Goal: Find specific page/section: Find specific page/section

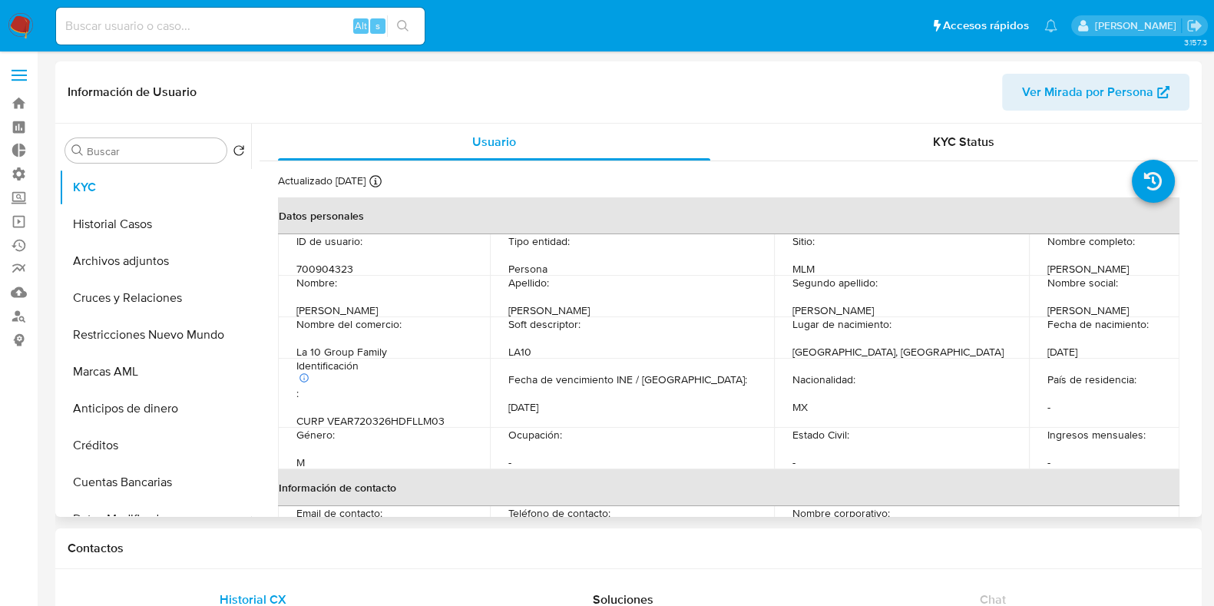
select select "10"
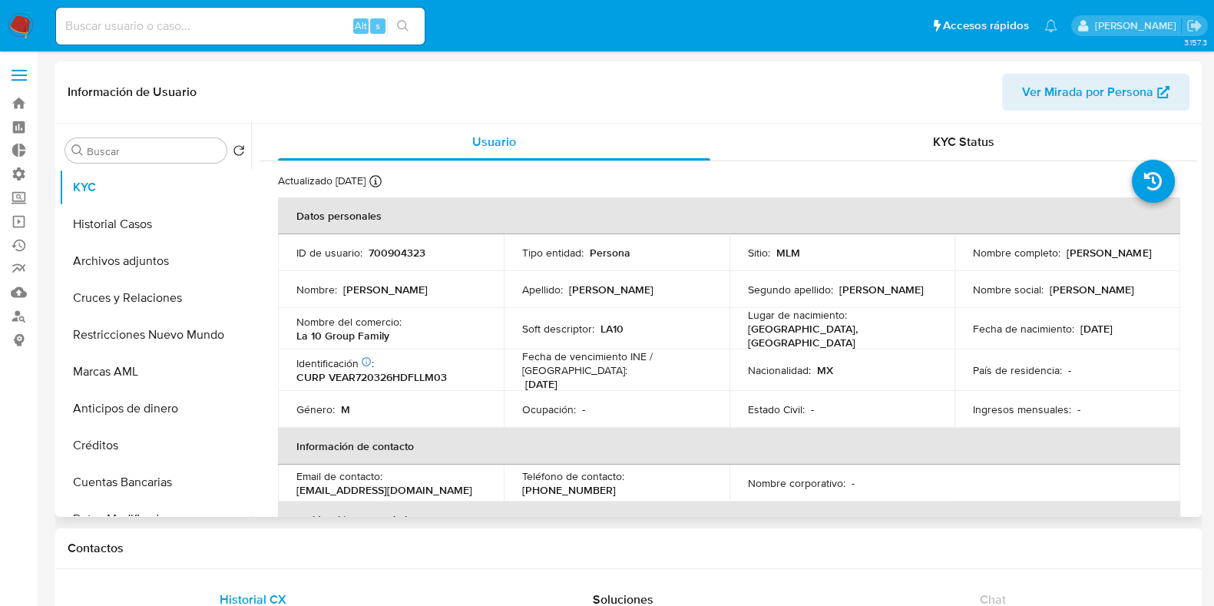
click at [375, 251] on p "700904323" at bounding box center [397, 253] width 57 height 14
copy p "700904323"
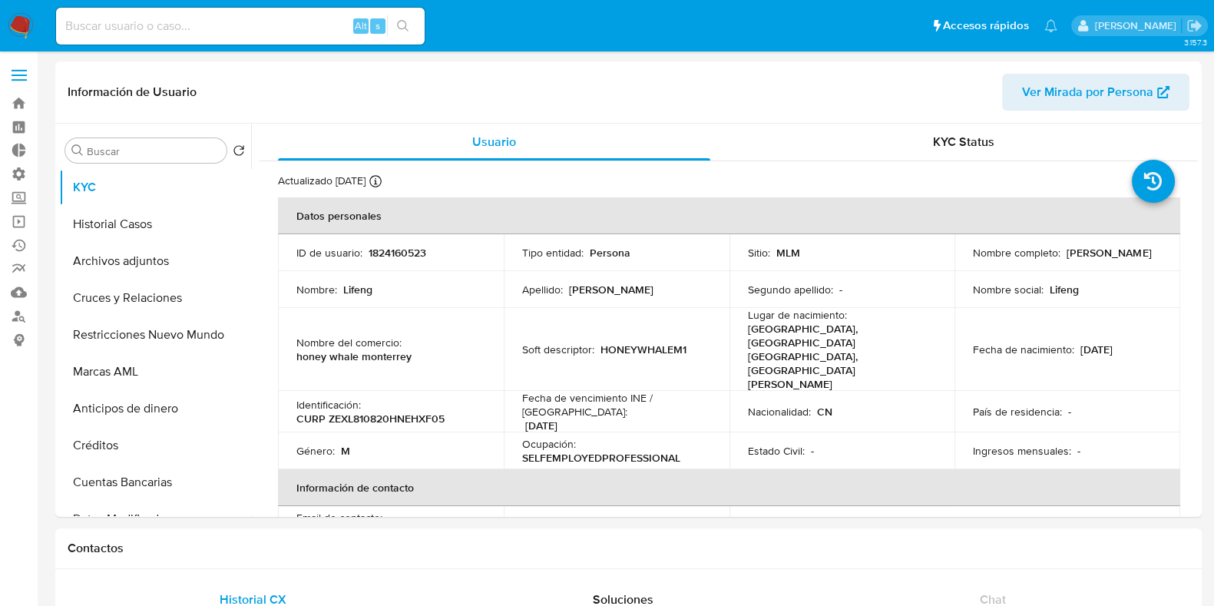
select select "10"
click at [401, 254] on p "1824160523" at bounding box center [398, 253] width 58 height 14
copy p "1824160523"
